Goal: Task Accomplishment & Management: Manage account settings

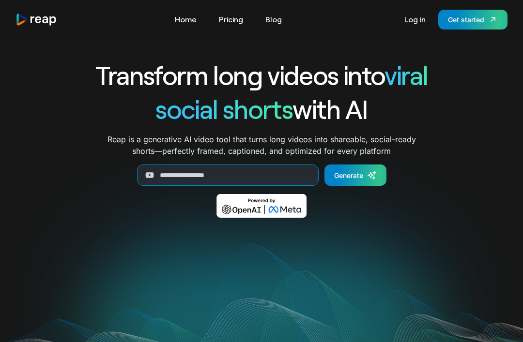
scroll to position [50, 0]
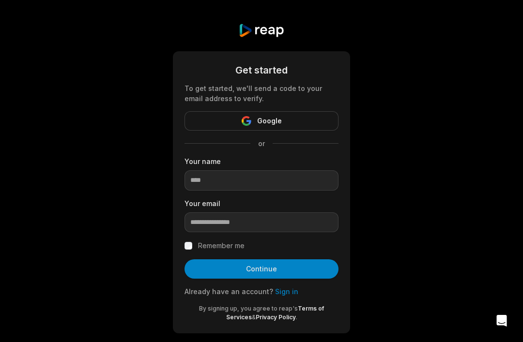
click at [276, 129] on button "Google" at bounding box center [262, 120] width 154 height 19
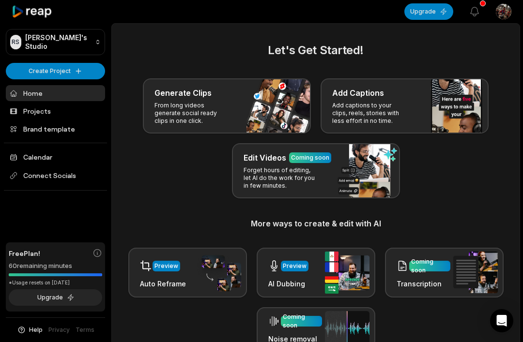
click at [433, 14] on button "Upgrade" at bounding box center [428, 11] width 49 height 16
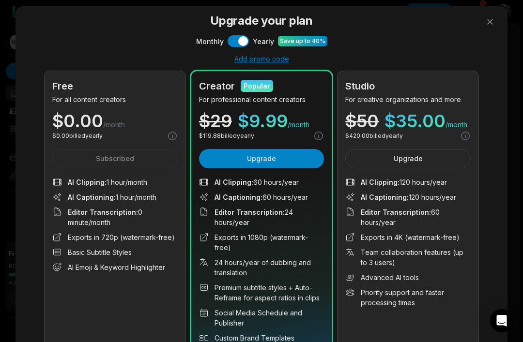
scroll to position [32, 0]
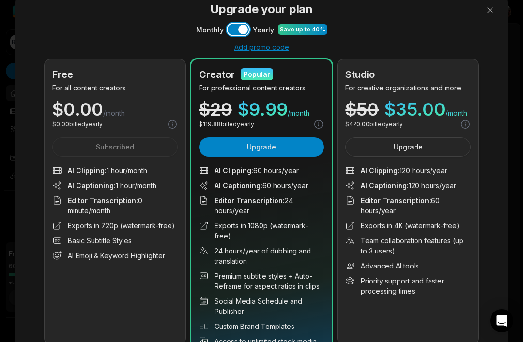
click at [246, 31] on button "Use setting" at bounding box center [238, 30] width 21 height 12
click at [237, 31] on button "Use setting" at bounding box center [238, 30] width 21 height 12
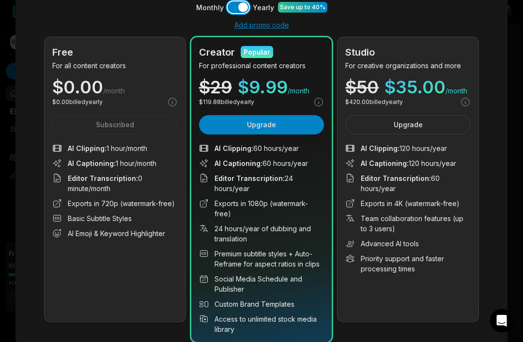
scroll to position [48, 0]
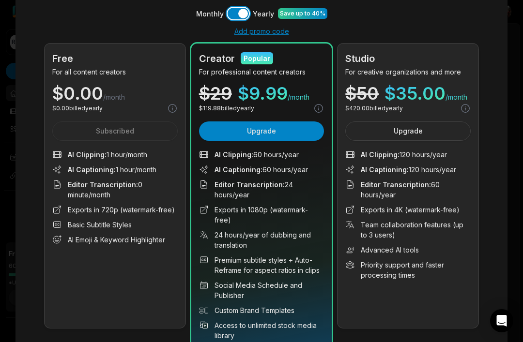
click at [248, 16] on button "Use setting" at bounding box center [238, 14] width 21 height 12
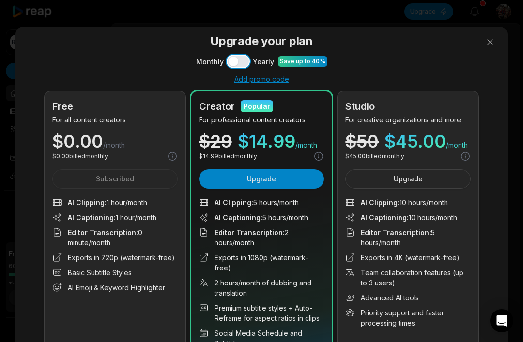
scroll to position [0, 0]
click at [489, 42] on button at bounding box center [490, 41] width 19 height 19
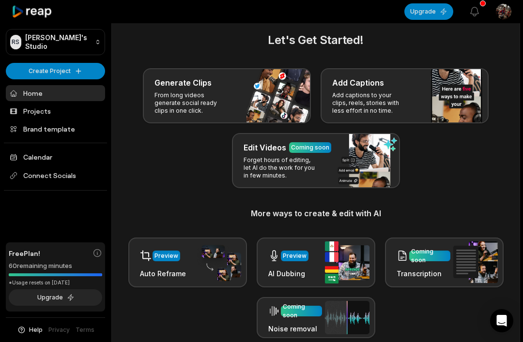
scroll to position [11, 0]
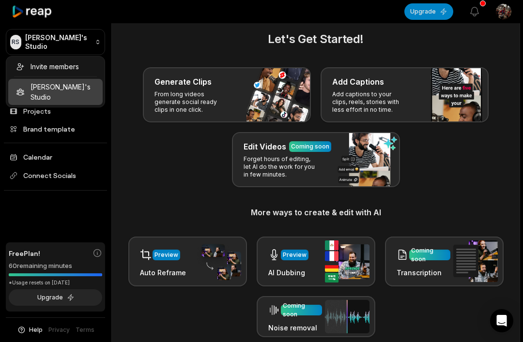
click at [139, 41] on html "RS Ruben's Studio Create Project Home Projects Brand template Calendar Connect …" at bounding box center [261, 160] width 523 height 342
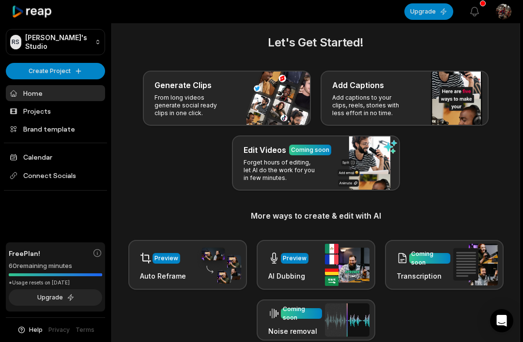
scroll to position [0, 0]
